Goal: Obtain resource: Download file/media

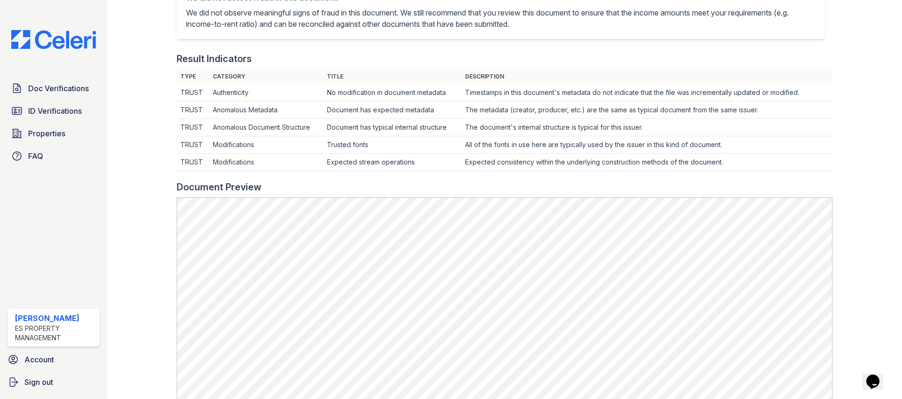
scroll to position [240, 0]
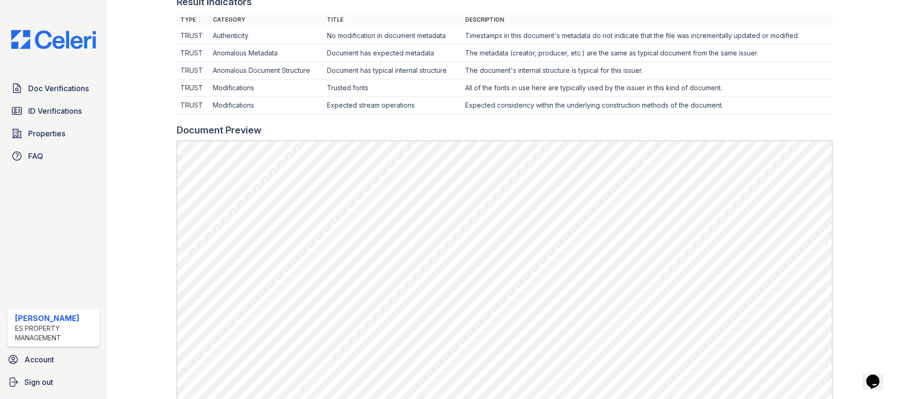
scroll to position [298, 0]
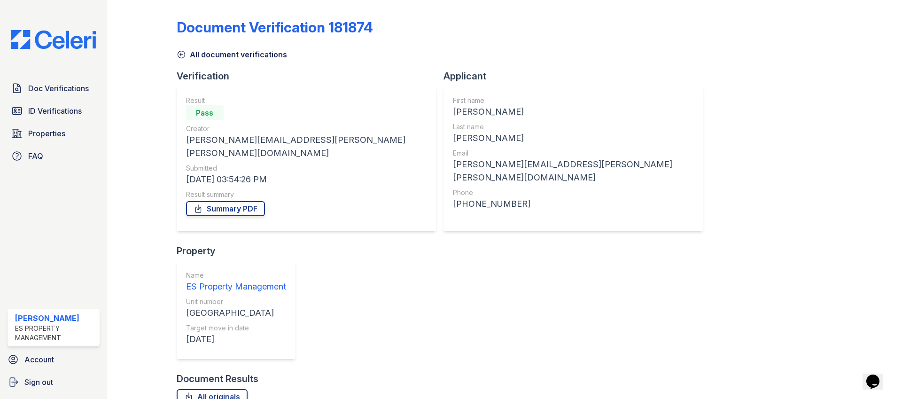
click at [61, 100] on div "Doc Verifications ID Verifications Properties FAQ" at bounding box center [54, 122] width 100 height 86
click at [61, 93] on span "Doc Verifications" at bounding box center [58, 88] width 61 height 11
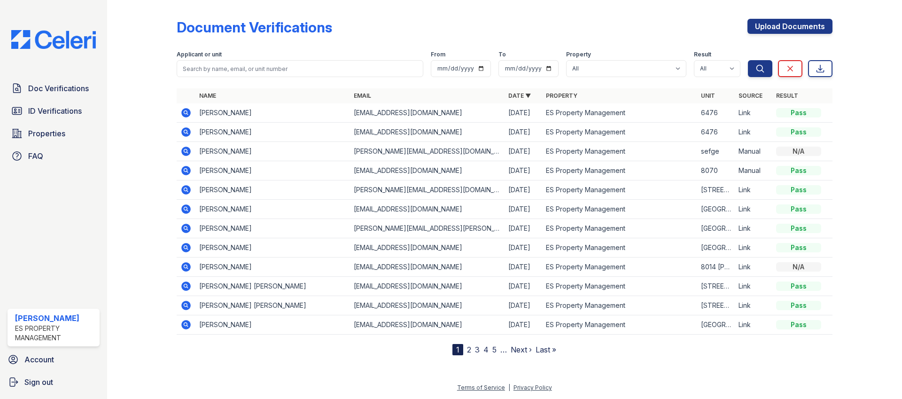
click at [188, 229] on icon at bounding box center [185, 228] width 9 height 9
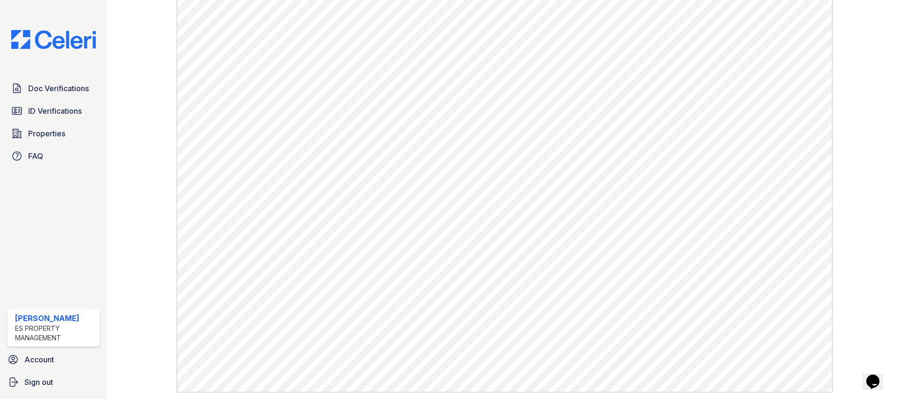
scroll to position [443, 0]
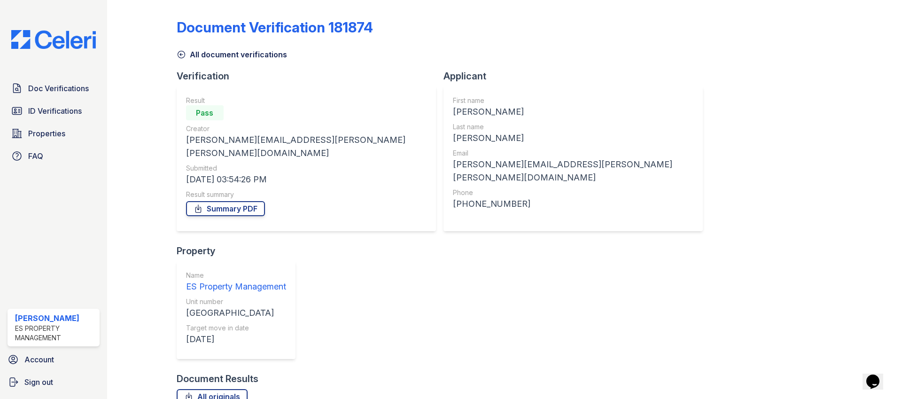
click at [49, 74] on div "Doc Verifications ID Verifications Properties FAQ [PERSON_NAME] ES Property Man…" at bounding box center [53, 199] width 107 height 399
click at [53, 92] on span "Doc Verifications" at bounding box center [58, 88] width 61 height 11
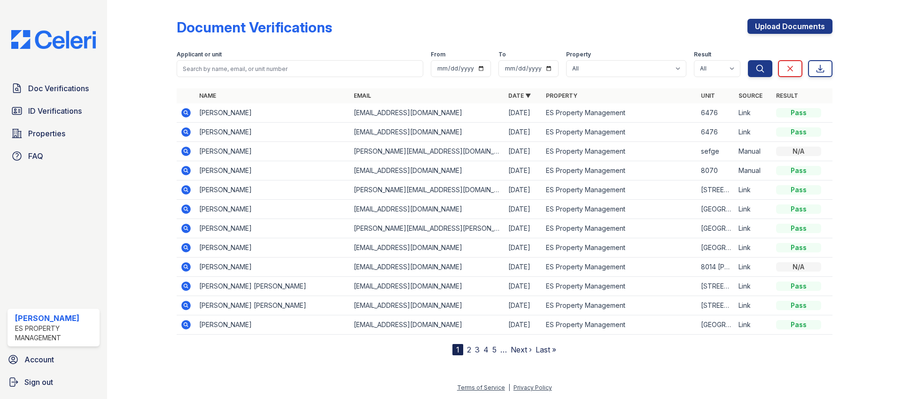
click at [187, 250] on icon at bounding box center [185, 247] width 9 height 9
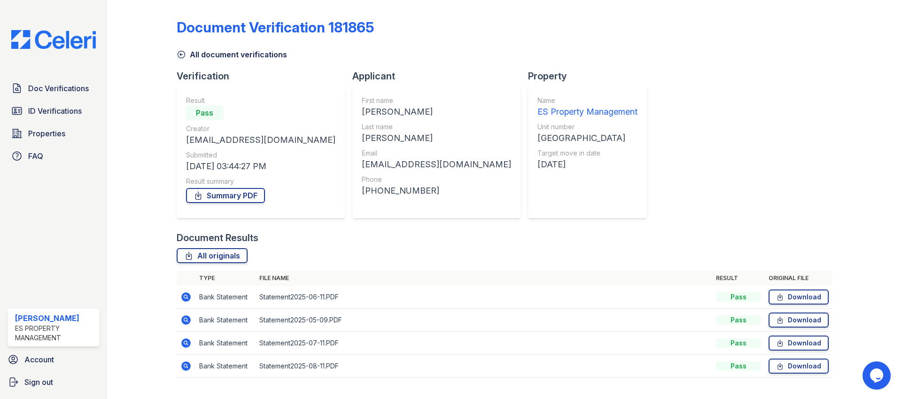
scroll to position [20, 0]
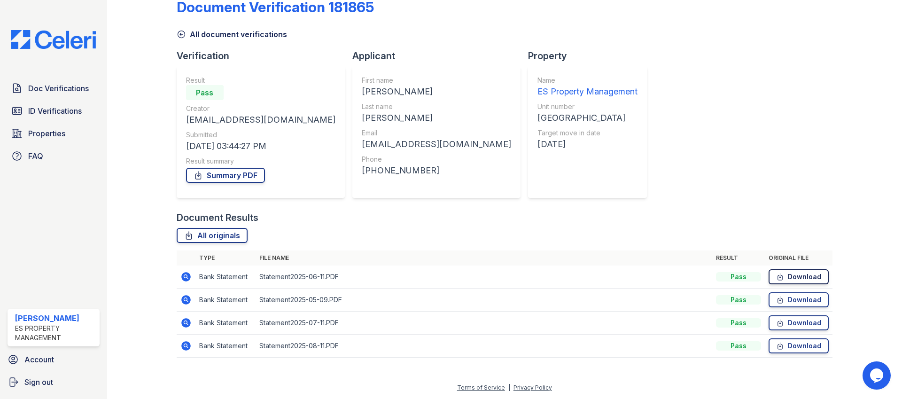
click at [797, 279] on link "Download" at bounding box center [799, 276] width 60 height 15
click at [799, 301] on link "Download" at bounding box center [799, 299] width 60 height 15
click at [799, 320] on link "Download" at bounding box center [799, 322] width 60 height 15
click at [807, 344] on link "Download" at bounding box center [799, 345] width 60 height 15
click at [233, 171] on link "Summary PDF" at bounding box center [225, 175] width 79 height 15
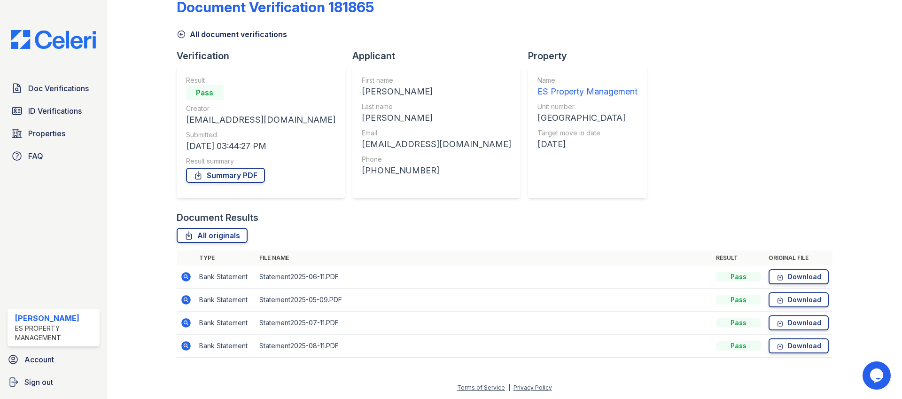
click at [186, 279] on icon at bounding box center [185, 276] width 9 height 9
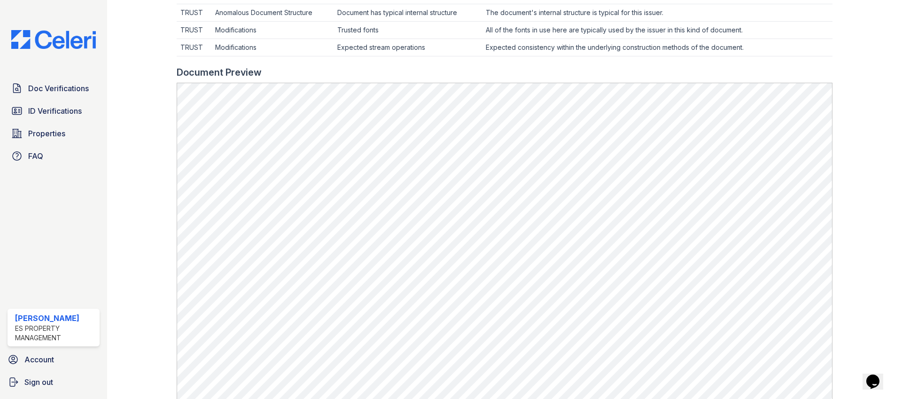
scroll to position [339, 0]
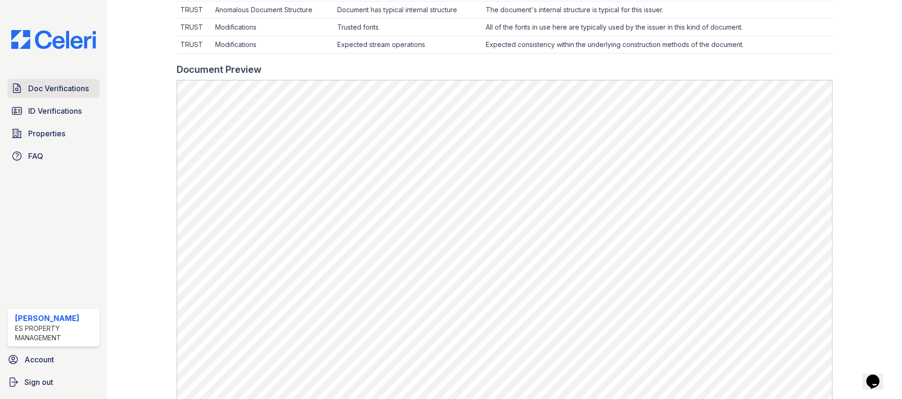
click at [70, 80] on link "Doc Verifications" at bounding box center [54, 88] width 92 height 19
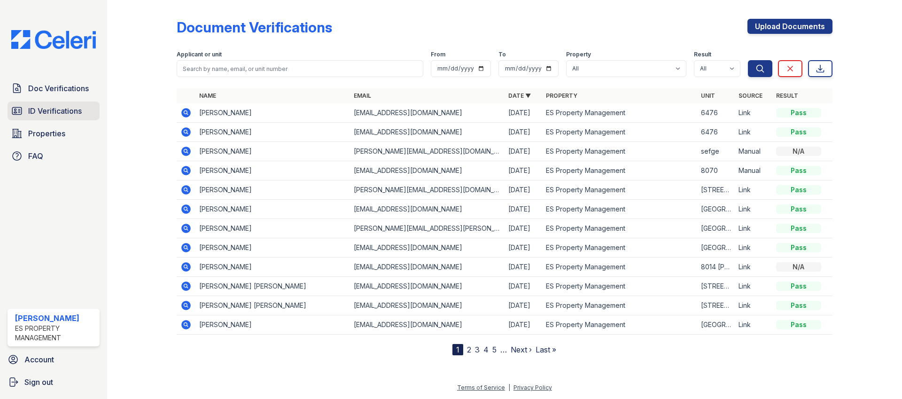
click at [51, 106] on span "ID Verifications" at bounding box center [55, 110] width 54 height 11
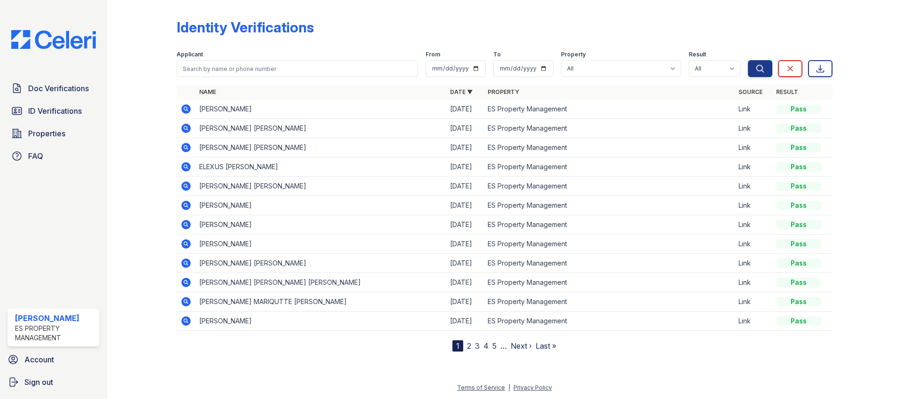
click at [182, 130] on icon at bounding box center [185, 128] width 9 height 9
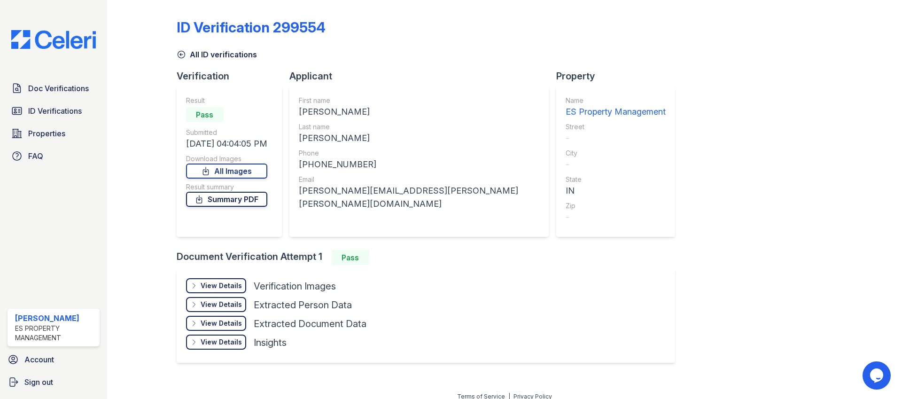
click at [247, 199] on link "Summary PDF" at bounding box center [226, 199] width 81 height 15
click at [58, 85] on span "Doc Verifications" at bounding box center [58, 88] width 61 height 11
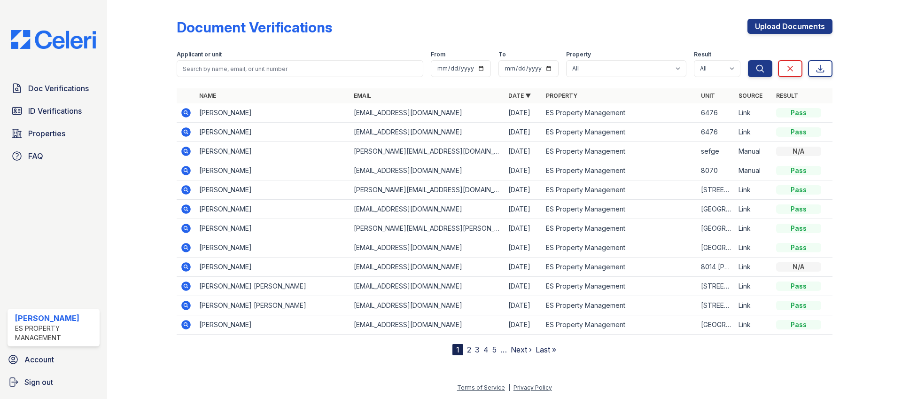
click at [192, 209] on td at bounding box center [186, 209] width 19 height 19
click at [189, 209] on icon at bounding box center [185, 208] width 9 height 9
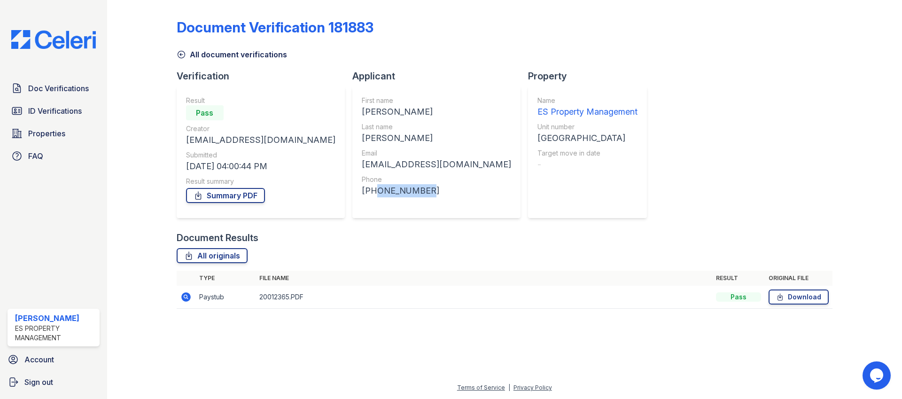
drag, startPoint x: 395, startPoint y: 191, endPoint x: 342, endPoint y: 189, distance: 52.6
click at [362, 189] on div "+13177656842" at bounding box center [436, 190] width 149 height 13
copy div "3177656842"
click at [186, 299] on icon at bounding box center [185, 296] width 9 height 9
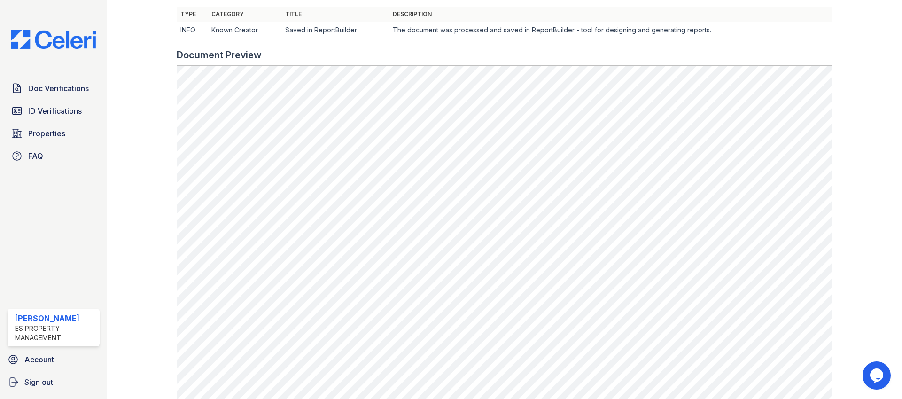
scroll to position [299, 0]
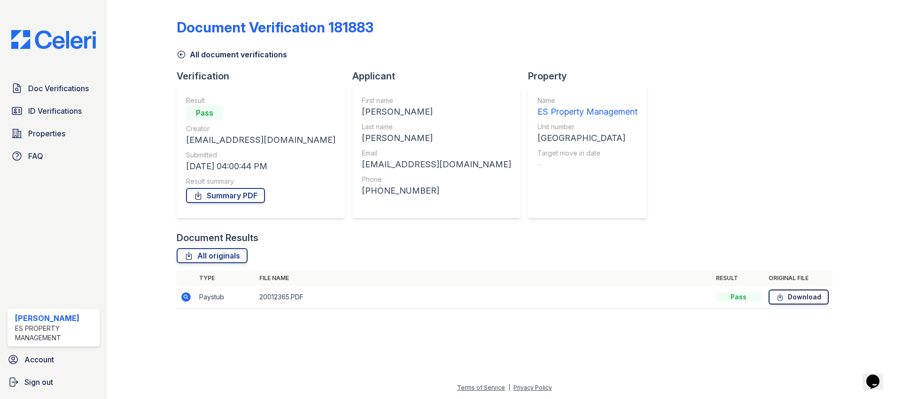
click at [792, 303] on link "Download" at bounding box center [799, 296] width 60 height 15
click at [213, 195] on link "Summary PDF" at bounding box center [225, 195] width 79 height 15
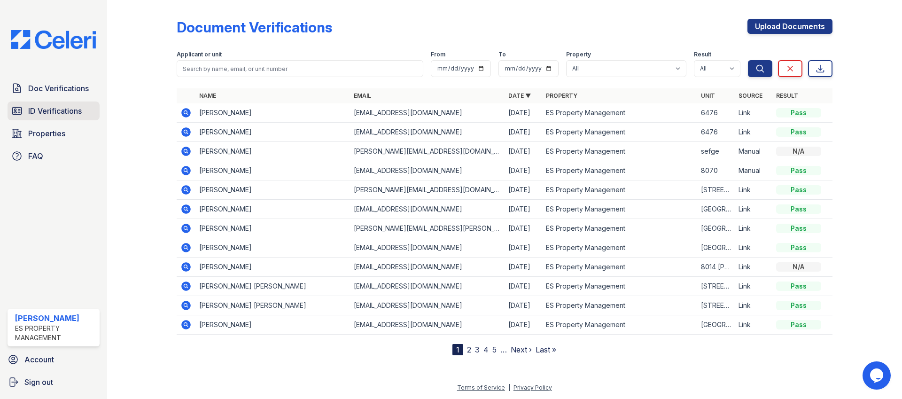
click at [58, 103] on link "ID Verifications" at bounding box center [54, 110] width 92 height 19
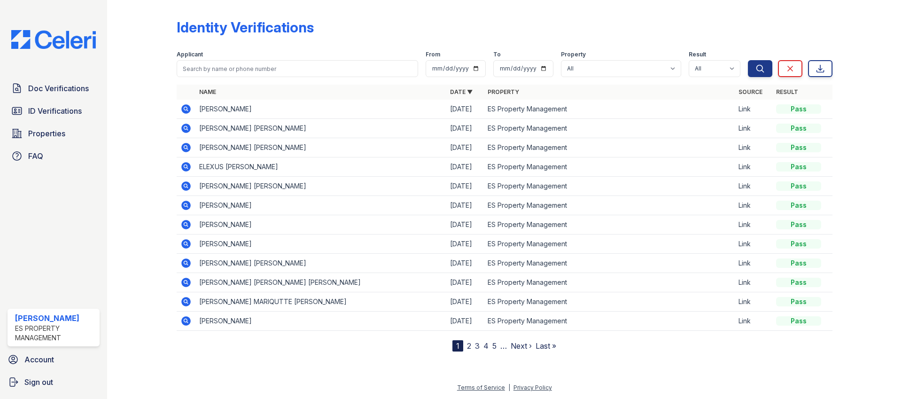
click at [185, 108] on icon at bounding box center [185, 108] width 2 height 2
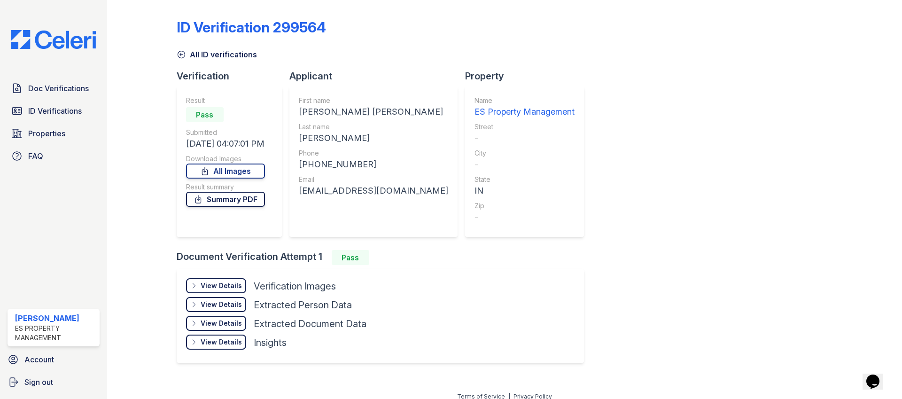
click at [257, 200] on link "Summary PDF" at bounding box center [225, 199] width 79 height 15
click at [75, 110] on span "ID Verifications" at bounding box center [55, 110] width 54 height 11
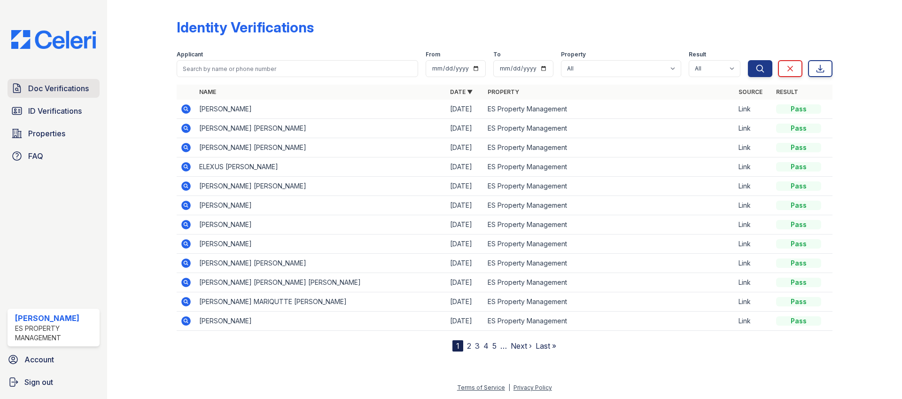
click at [71, 90] on span "Doc Verifications" at bounding box center [58, 88] width 61 height 11
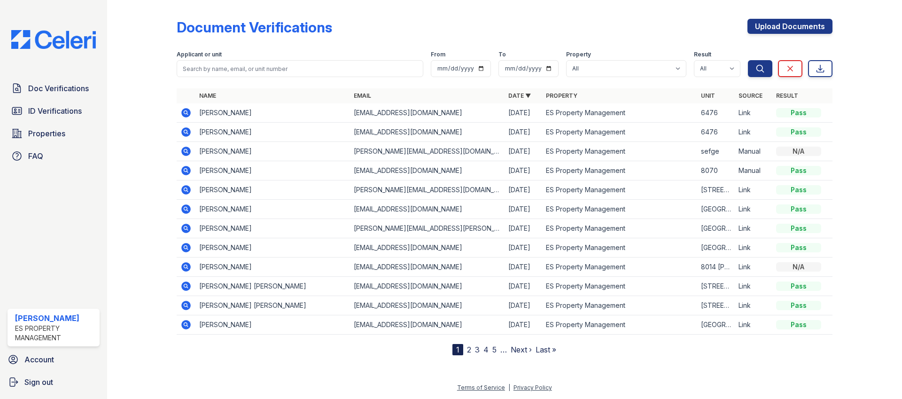
click at [186, 210] on icon at bounding box center [185, 208] width 11 height 11
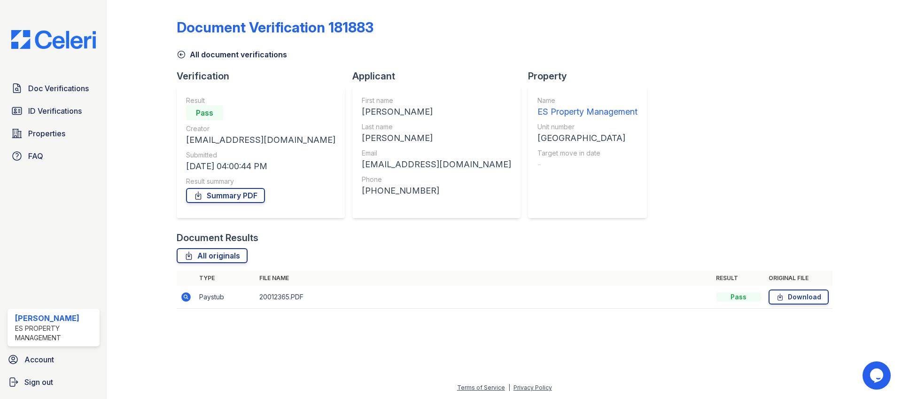
click at [187, 297] on icon at bounding box center [185, 296] width 9 height 9
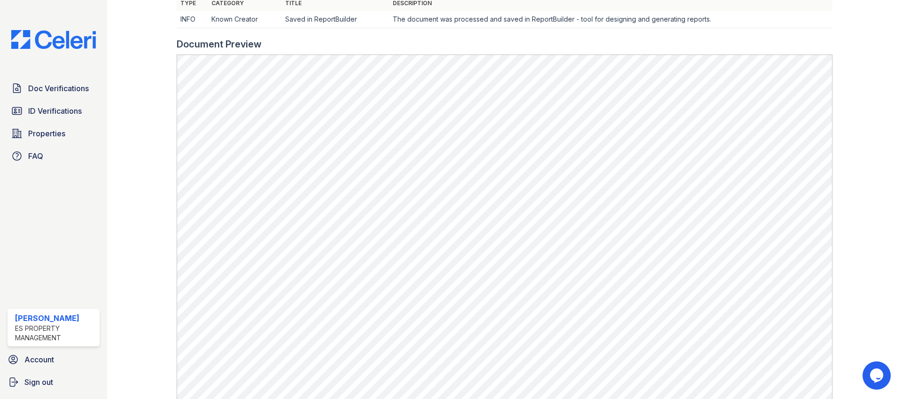
scroll to position [315, 0]
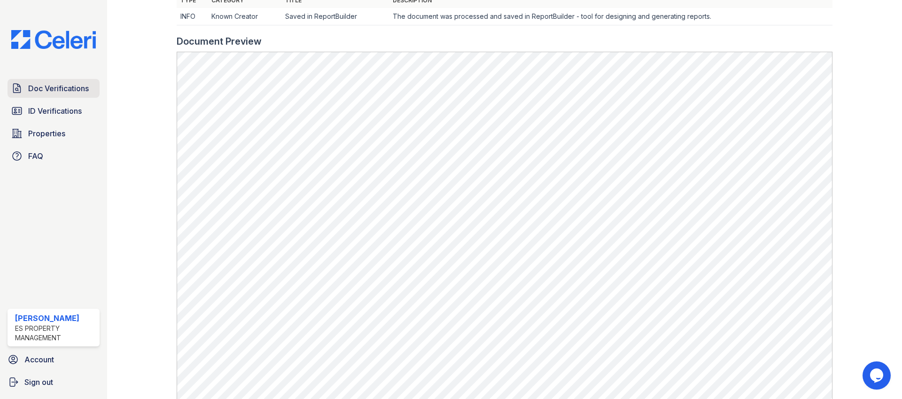
click at [69, 90] on span "Doc Verifications" at bounding box center [58, 88] width 61 height 11
